Goal: Information Seeking & Learning: Learn about a topic

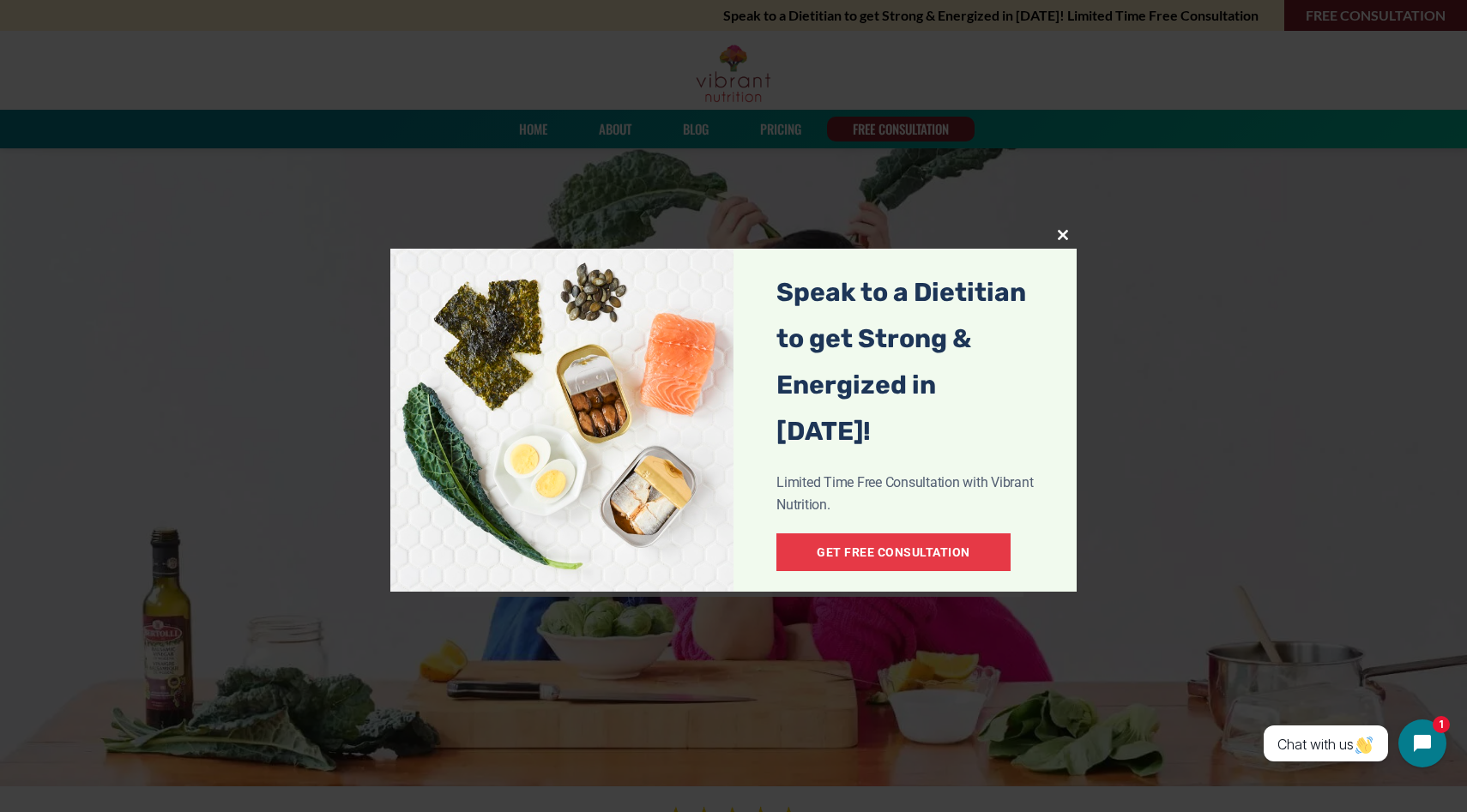
click at [861, 534] on link "Get Free Consultation" at bounding box center [893, 553] width 234 height 38
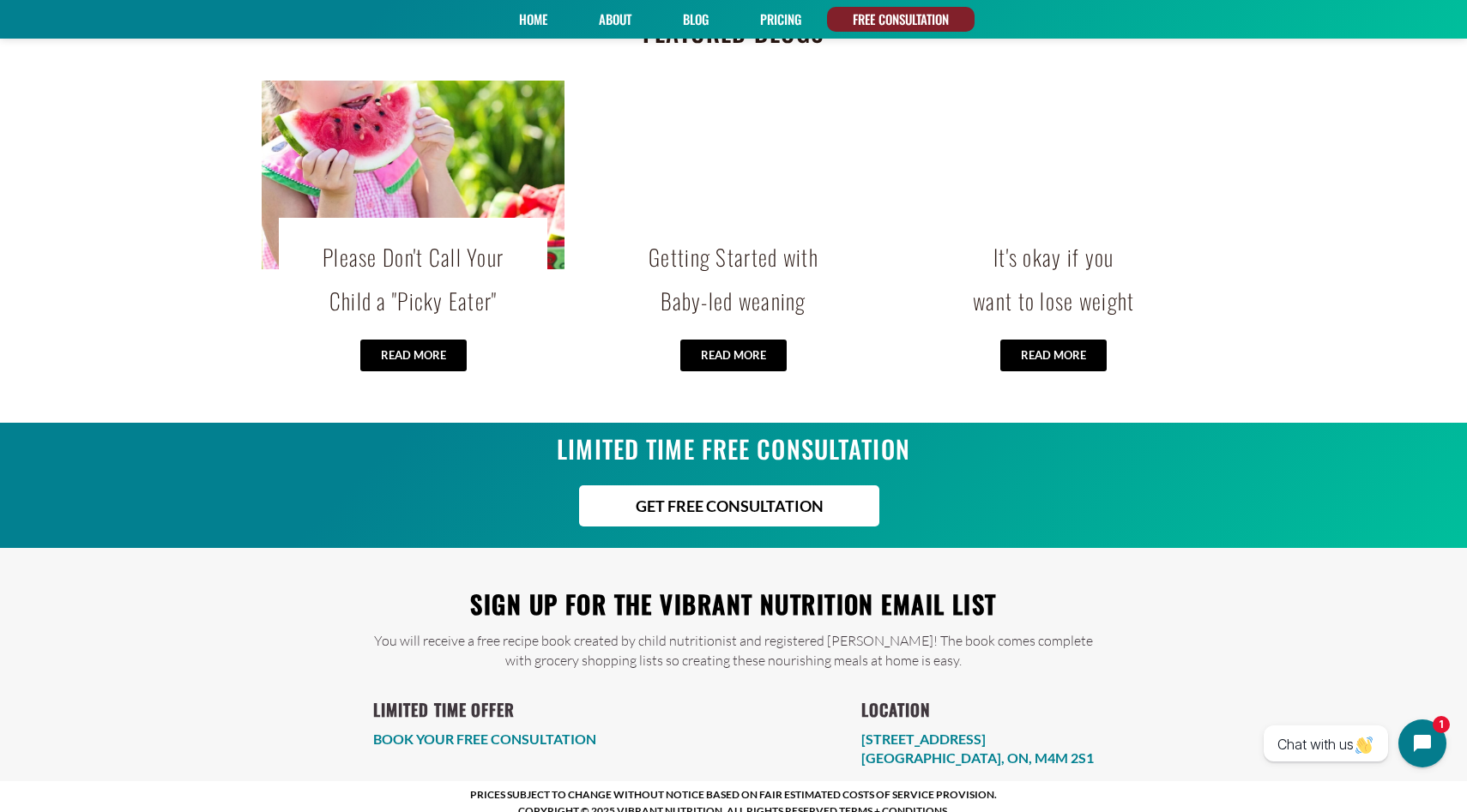
scroll to position [3560, 0]
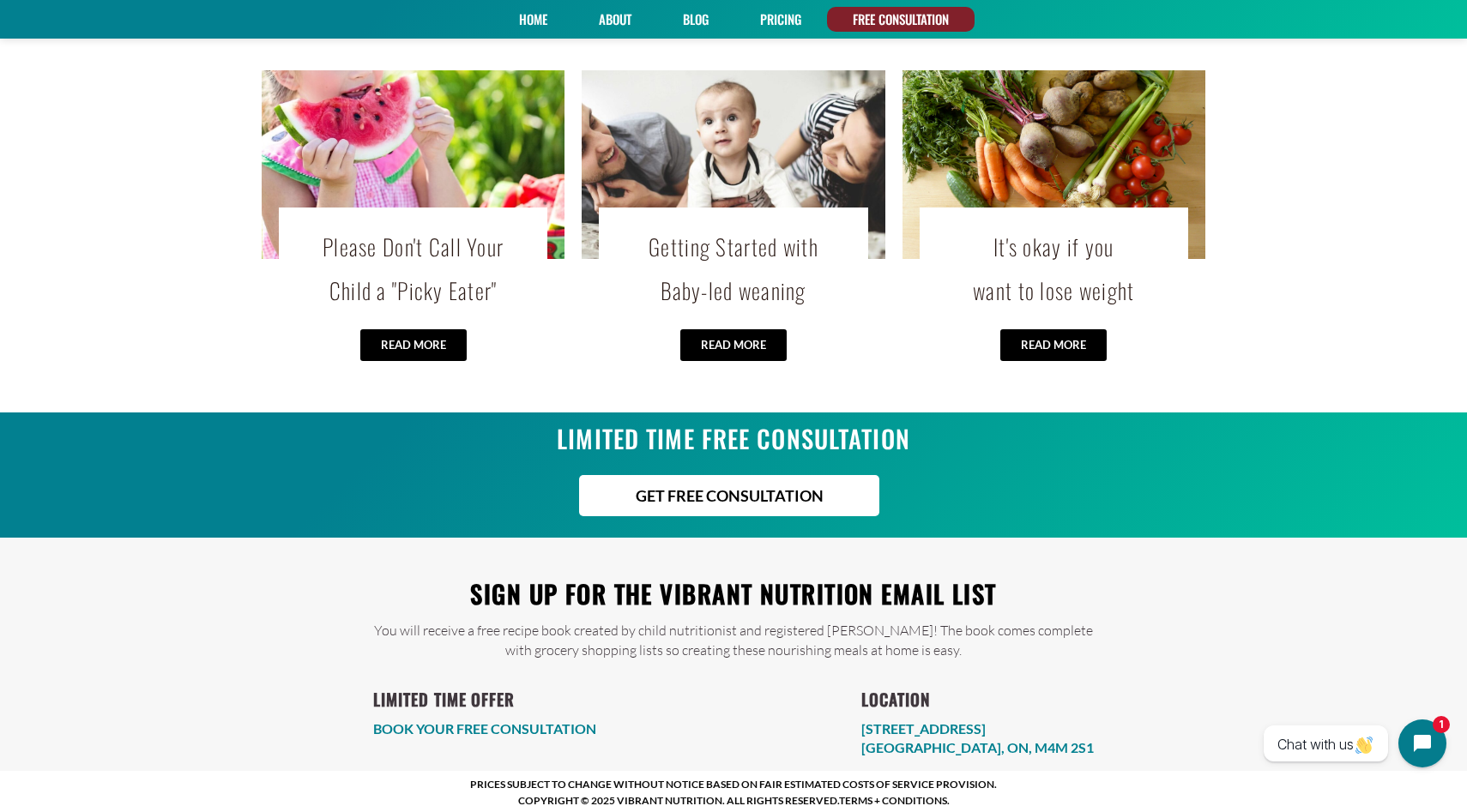
click at [766, 340] on span "READ MORE" at bounding box center [734, 345] width 65 height 11
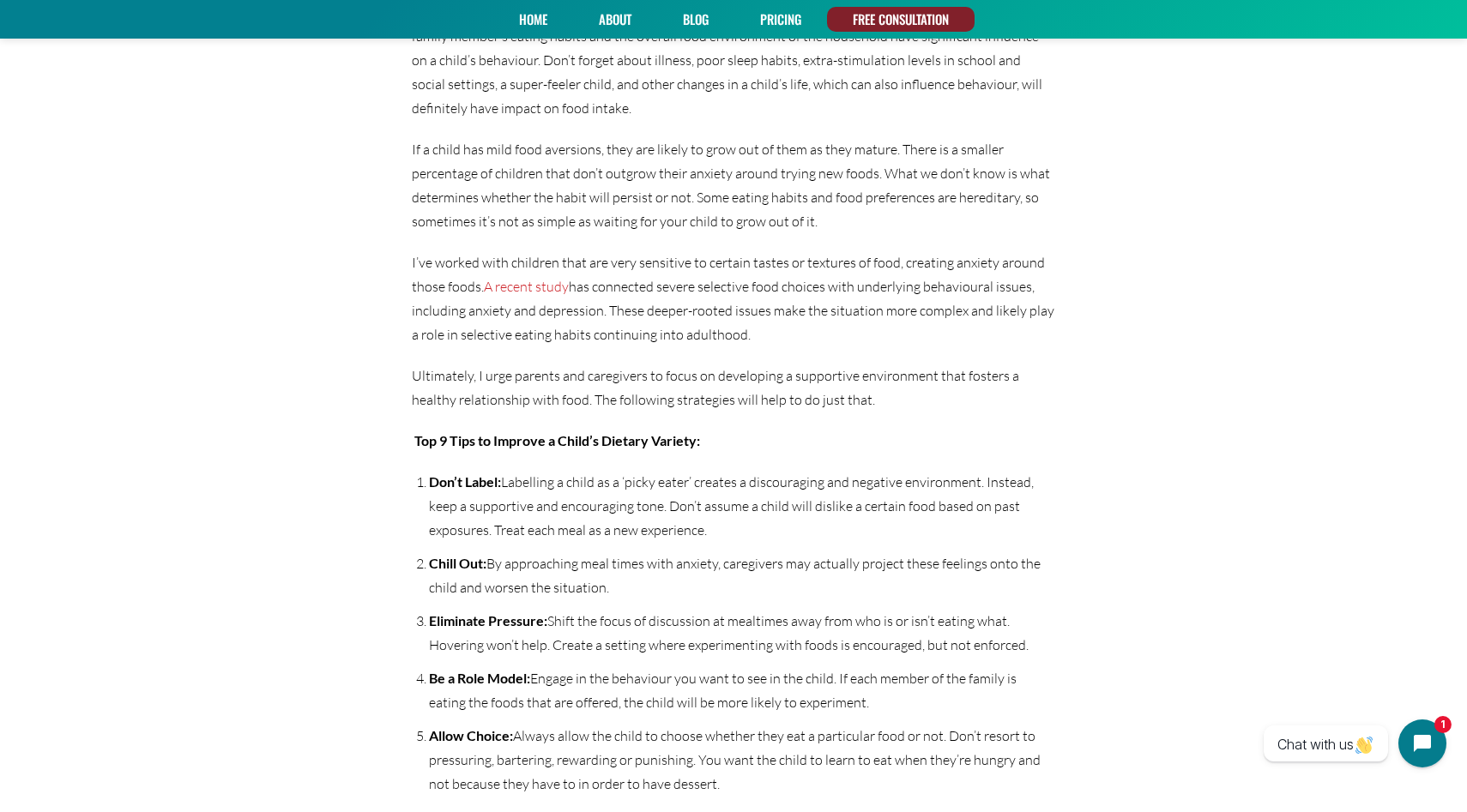
scroll to position [1560, 0]
